Goal: Use online tool/utility: Utilize a website feature to perform a specific function

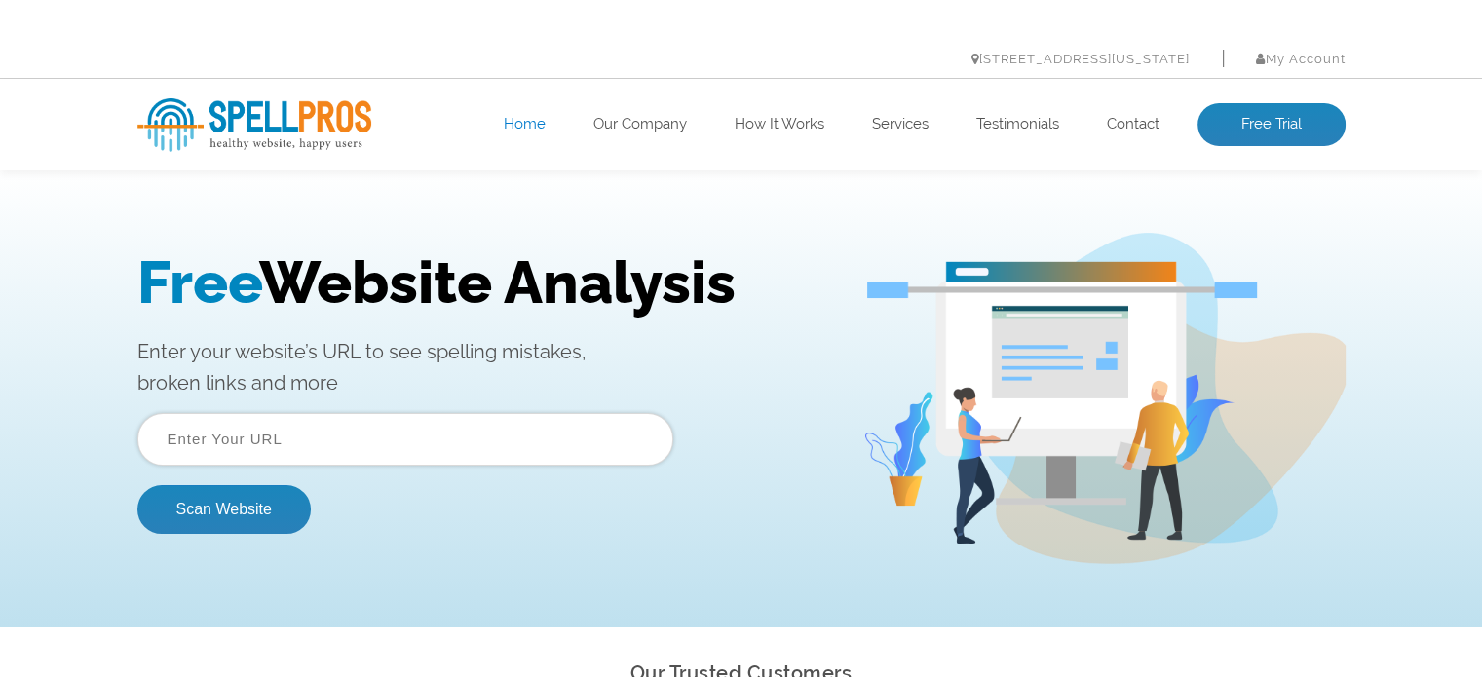
click at [267, 446] on input "text" at bounding box center [405, 439] width 536 height 53
paste input "[URL][DOMAIN_NAME]"
type input "[URL][DOMAIN_NAME]"
click at [216, 530] on button "Scan Website" at bounding box center [223, 509] width 173 height 49
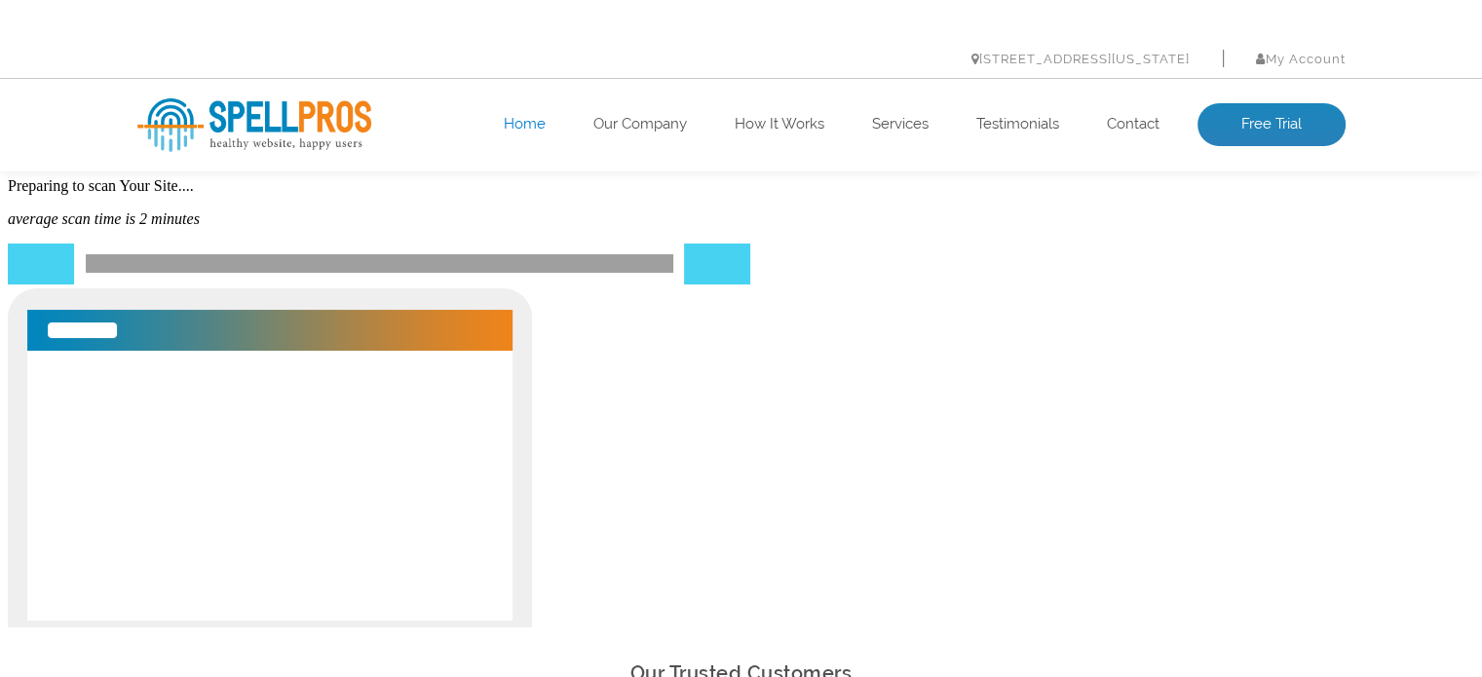
click at [284, 228] on p "average scan time is 2 minutes" at bounding box center [741, 219] width 1466 height 18
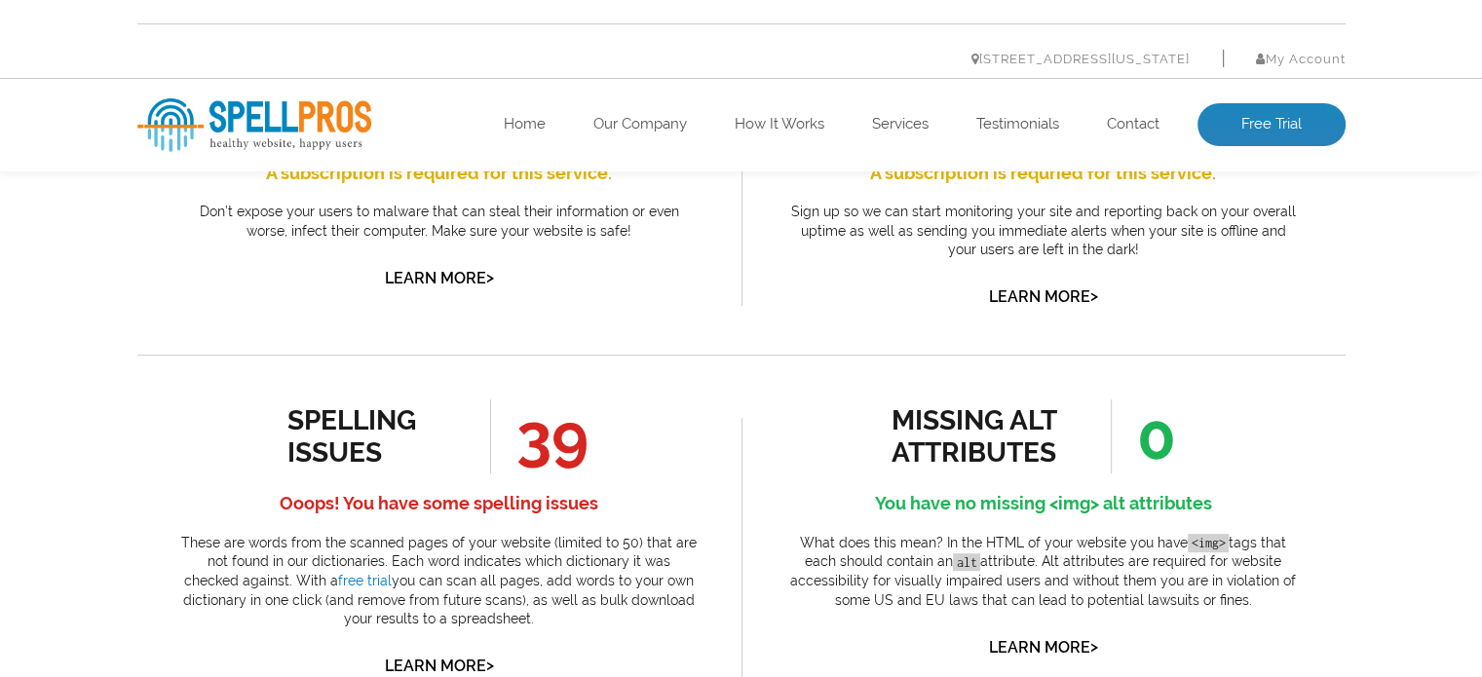
scroll to position [974, 0]
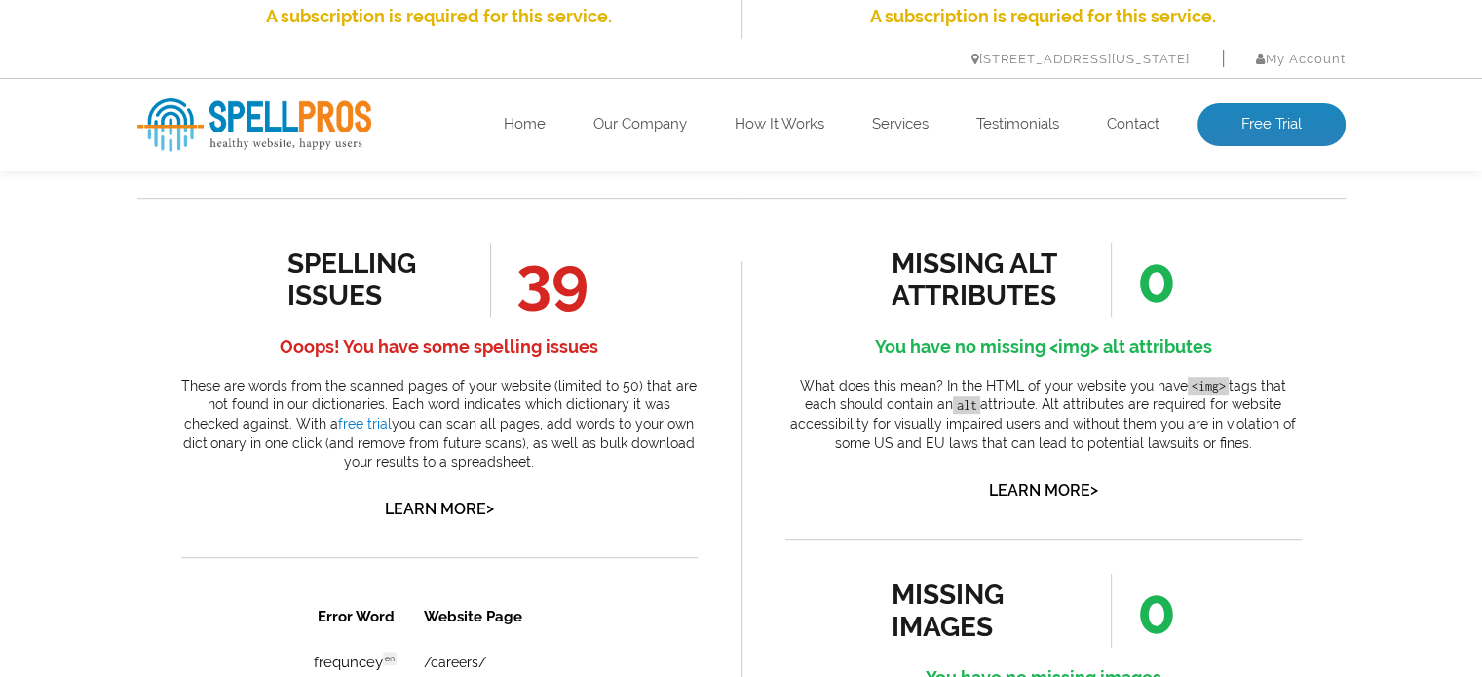
click at [460, 506] on link "Learn More >" at bounding box center [439, 509] width 109 height 19
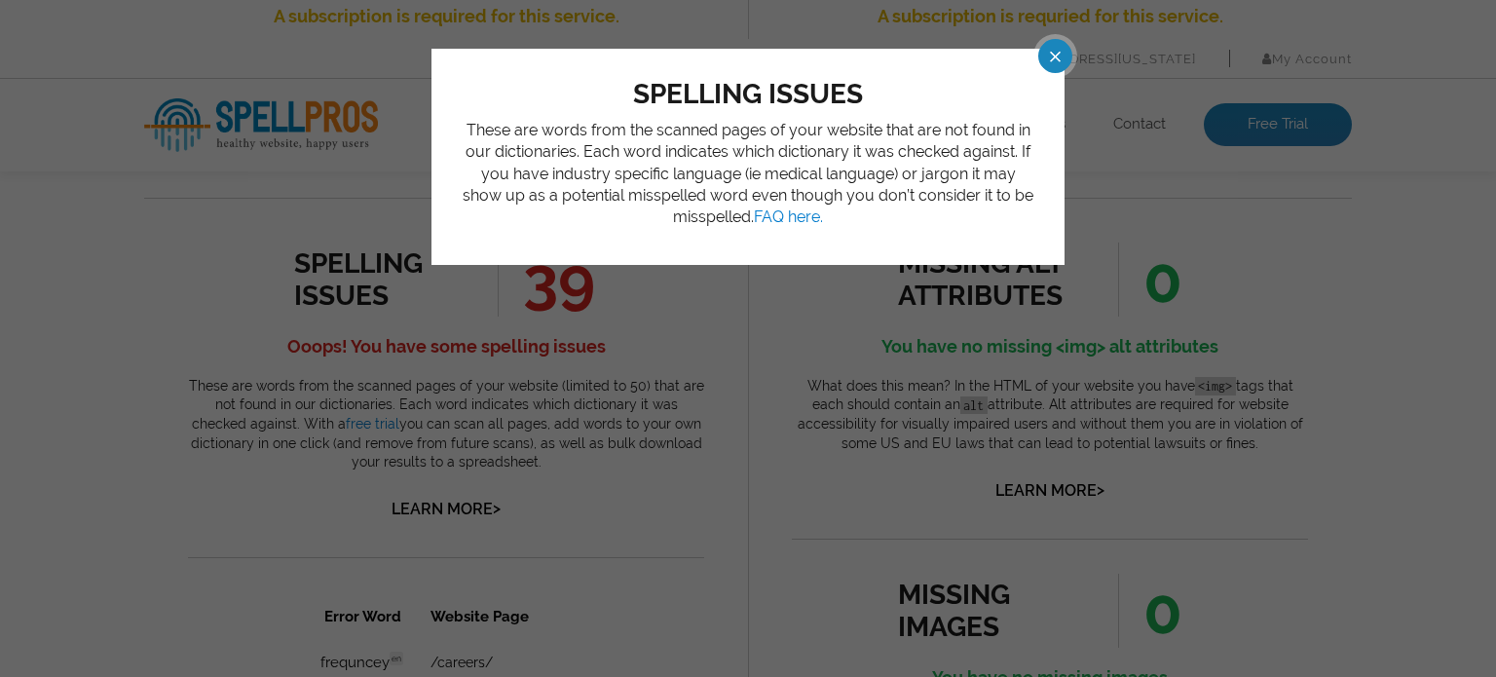
click at [1055, 57] on span at bounding box center [1038, 56] width 34 height 34
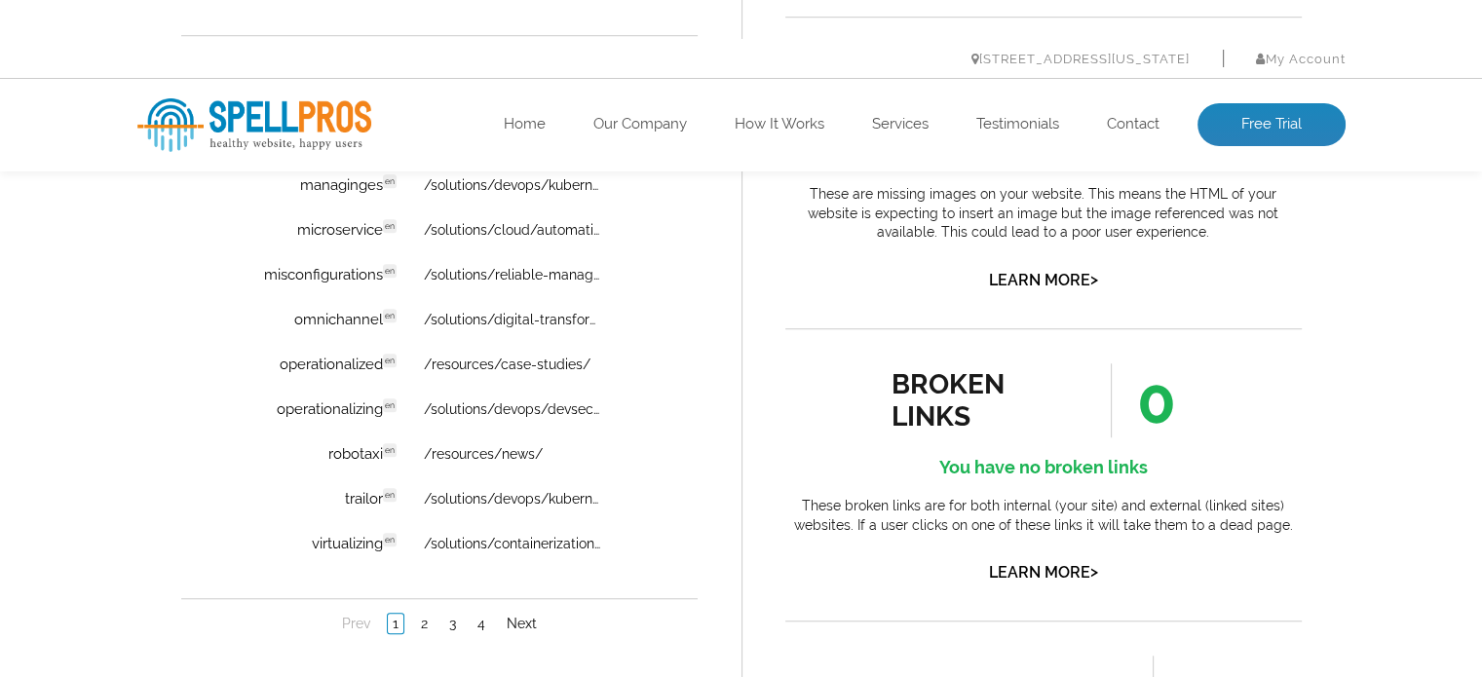
scroll to position [1656, 0]
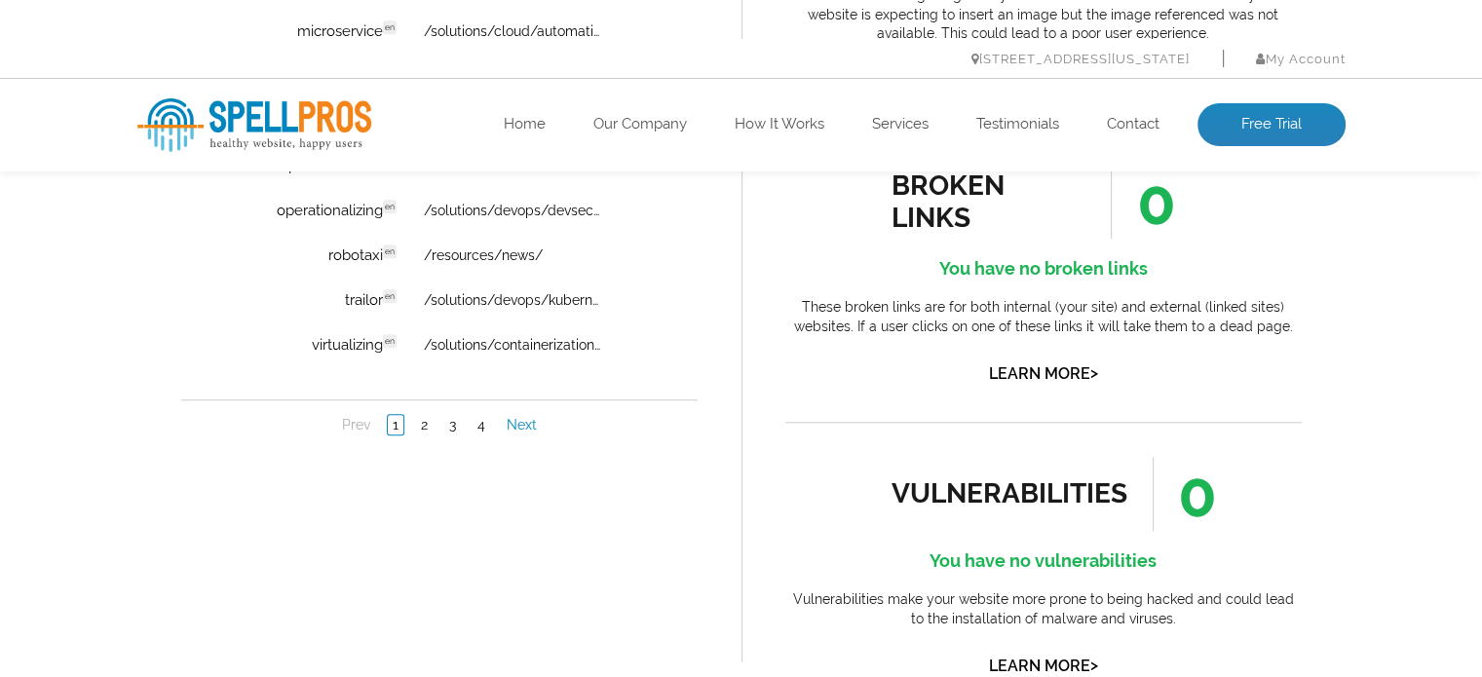
click at [525, 424] on link "Next" at bounding box center [521, 425] width 40 height 19
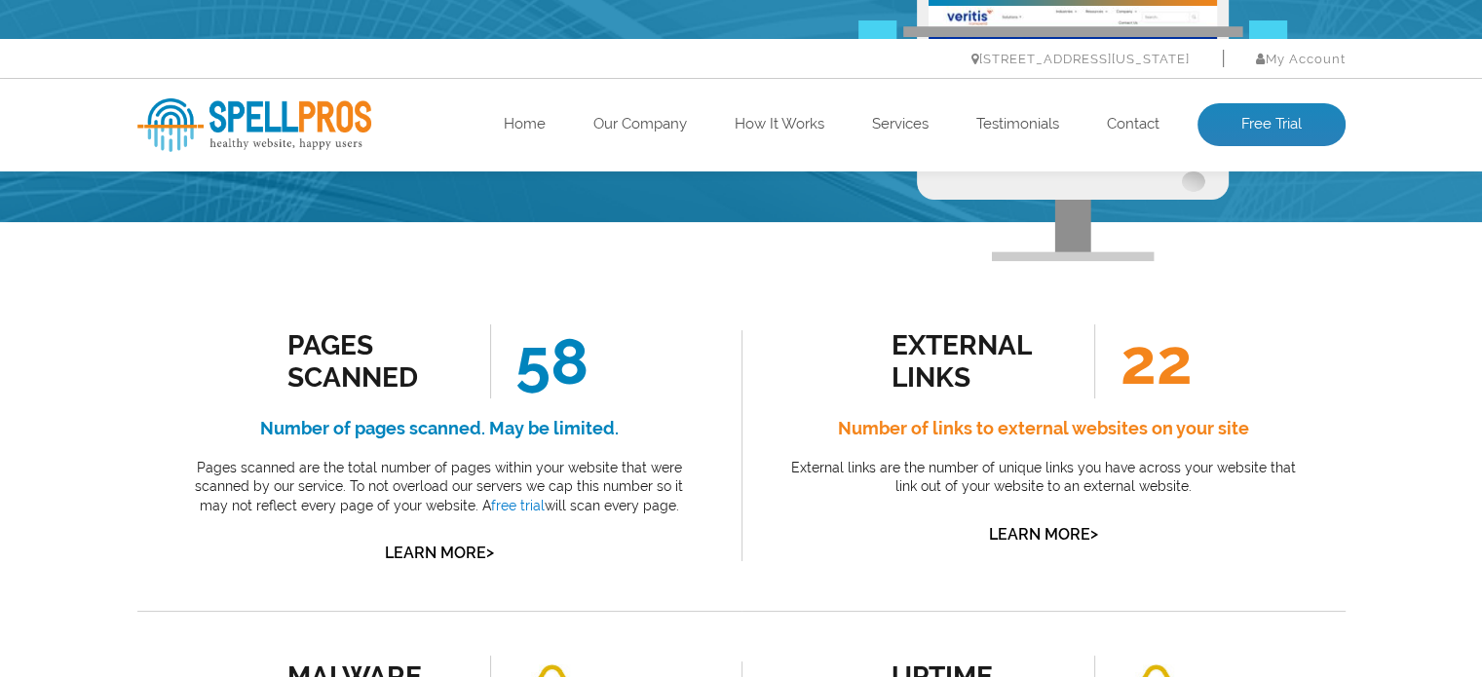
scroll to position [195, 0]
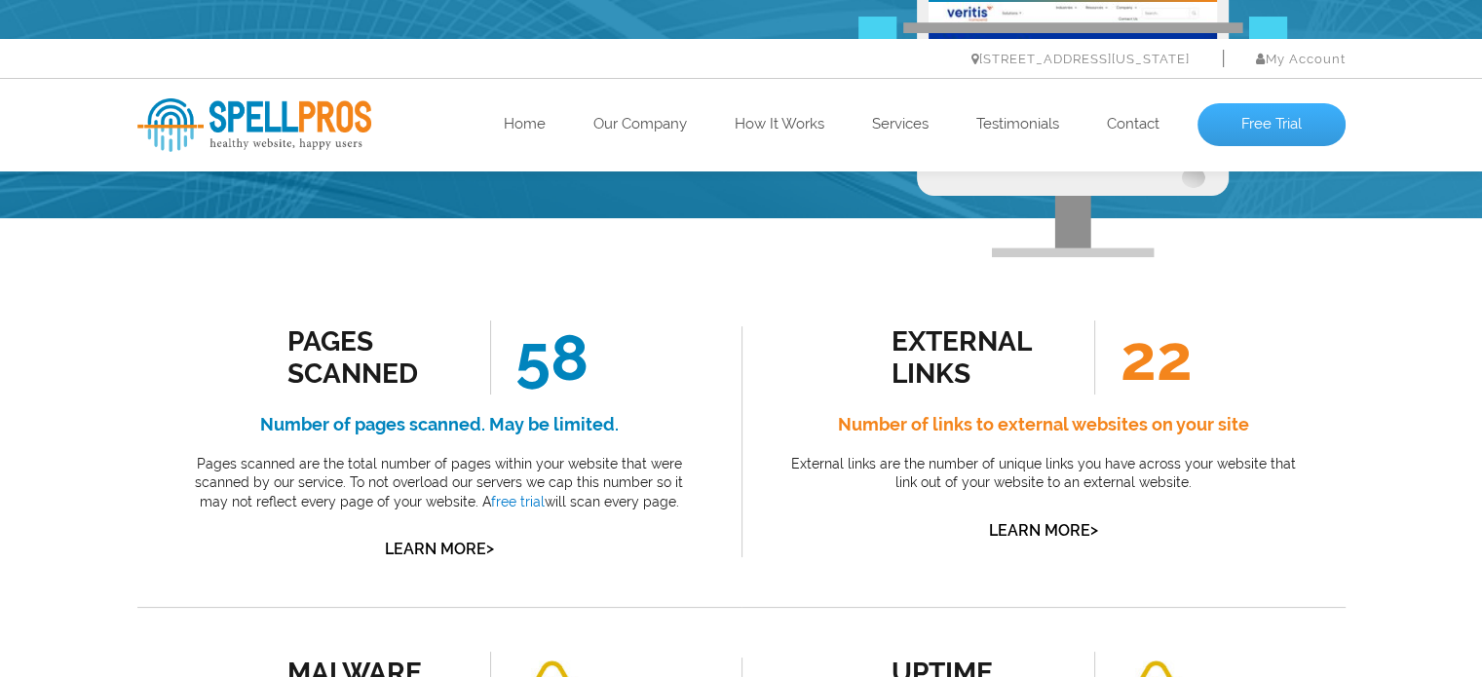
click at [1283, 136] on link "Free Trial" at bounding box center [1271, 124] width 148 height 43
